Goal: Information Seeking & Learning: Learn about a topic

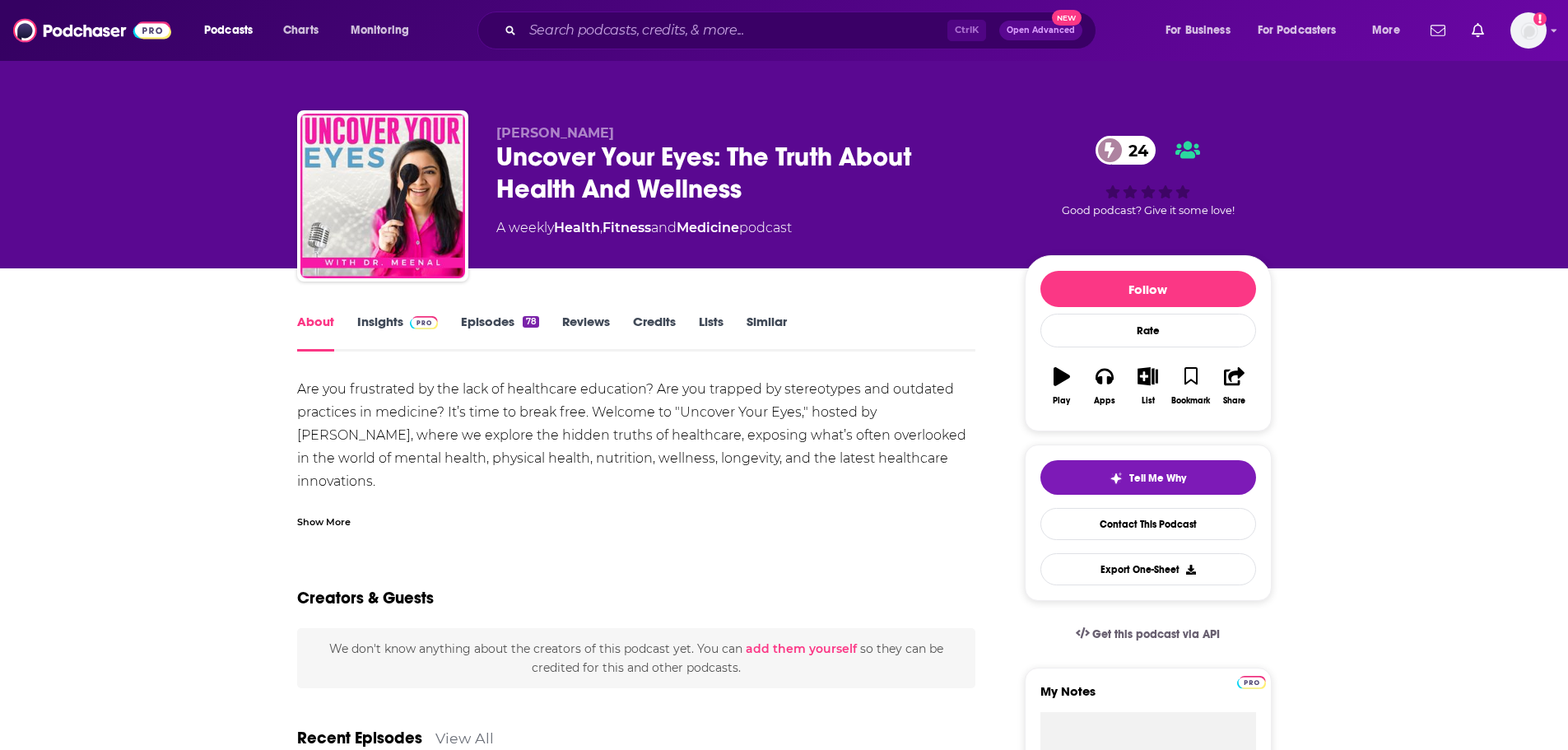
click at [384, 319] on link "Insights" at bounding box center [398, 332] width 82 height 38
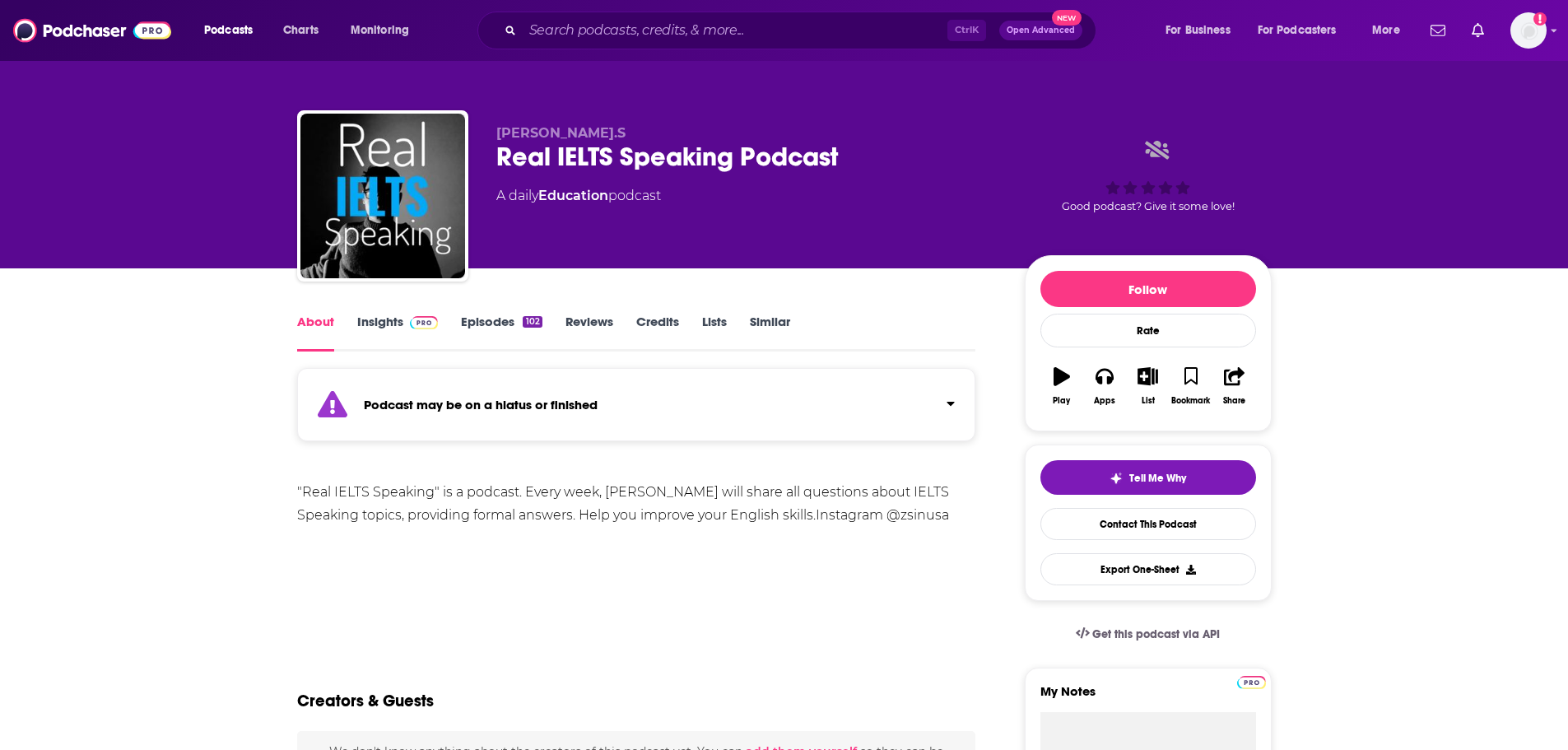
click at [416, 508] on div ""Real IELTS Speaking" is a podcast. Every week, [PERSON_NAME] will share all qu…" at bounding box center [636, 504] width 679 height 46
click at [553, 40] on input "Search podcasts, credits, & more..." at bounding box center [735, 30] width 425 height 26
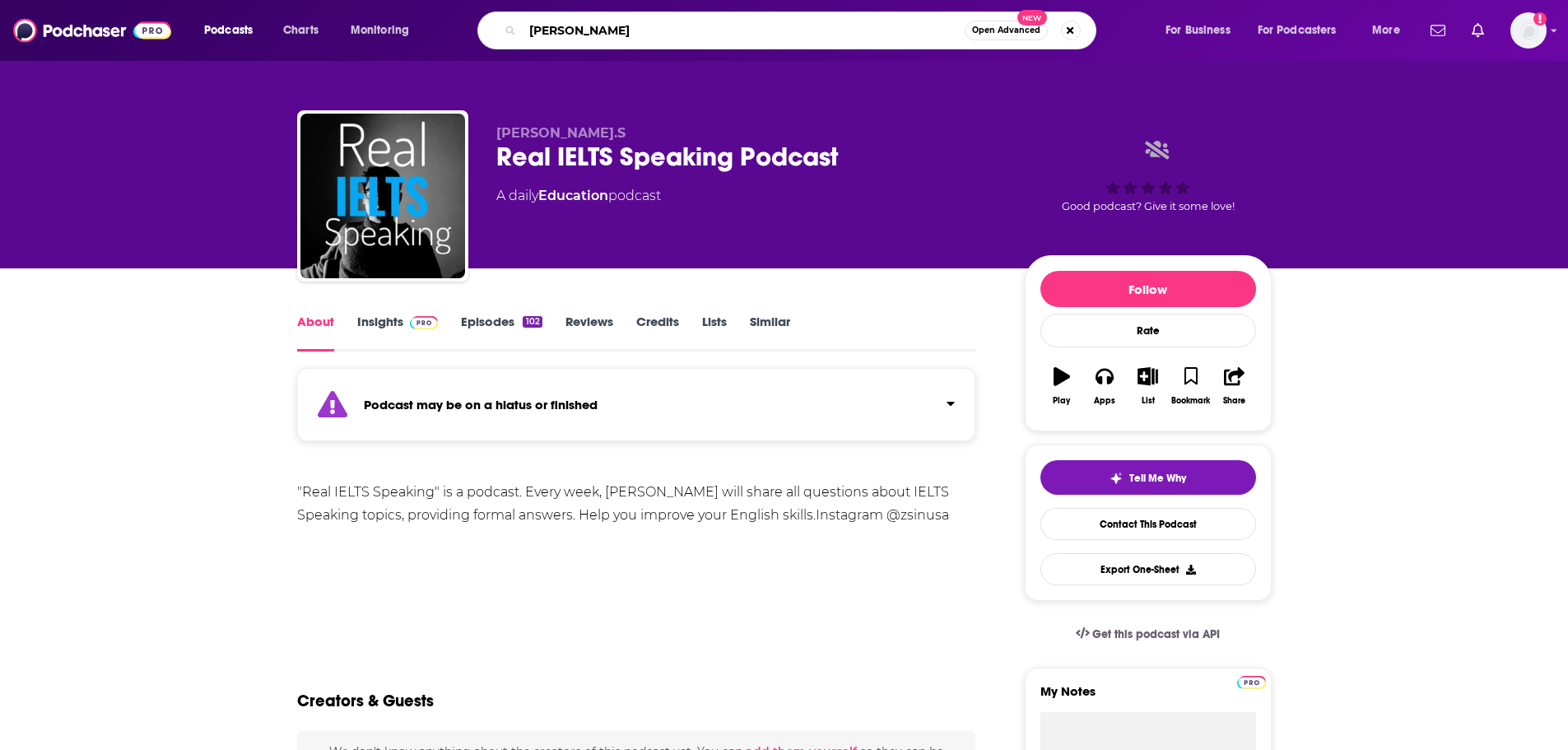
type input "[PERSON_NAME]"
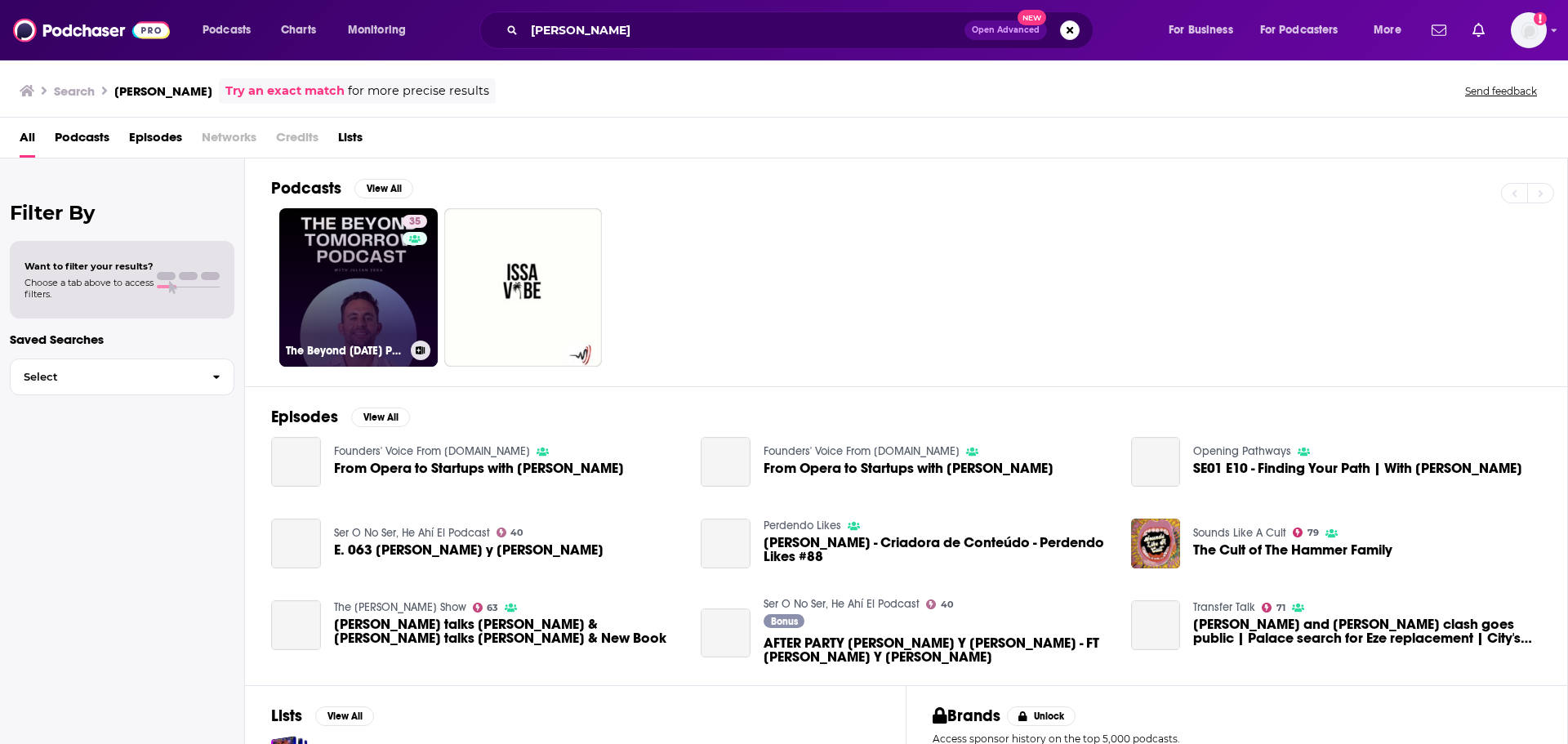
click at [325, 232] on link "35 The Beyond [DATE] Podcast with [PERSON_NAME]" at bounding box center [358, 287] width 159 height 159
